Goal: Task Accomplishment & Management: Manage account settings

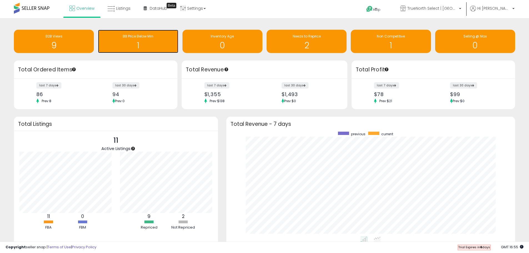
click at [139, 46] on h1 "1" at bounding box center [138, 45] width 74 height 9
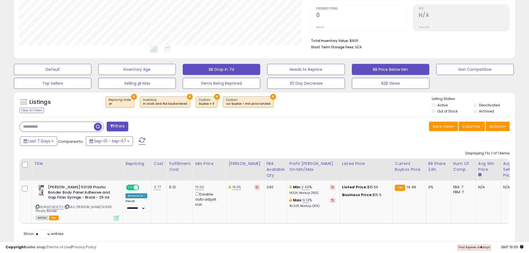
scroll to position [114, 291]
click at [57, 207] on link "B01IBOK7FE" at bounding box center [55, 207] width 17 height 5
